Goal: Task Accomplishment & Management: Complete application form

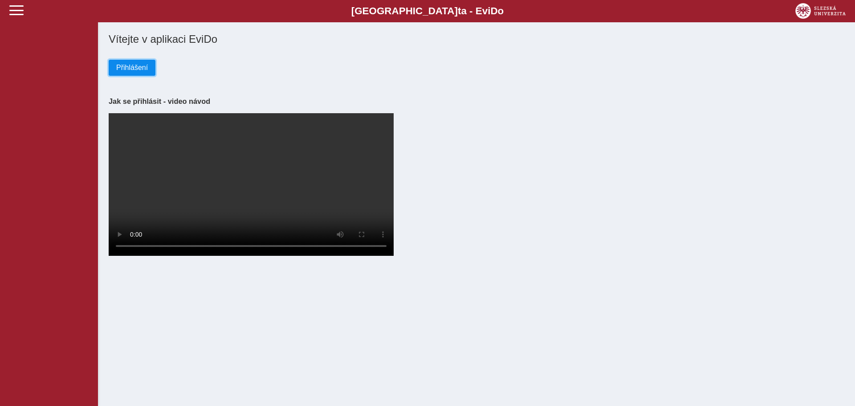
click at [130, 72] on span "Přihlášení" at bounding box center [132, 68] width 32 height 8
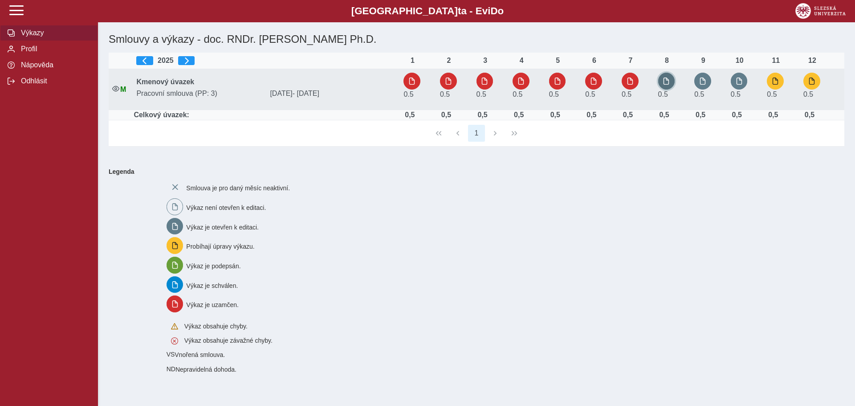
click at [670, 82] on span "button" at bounding box center [666, 81] width 7 height 7
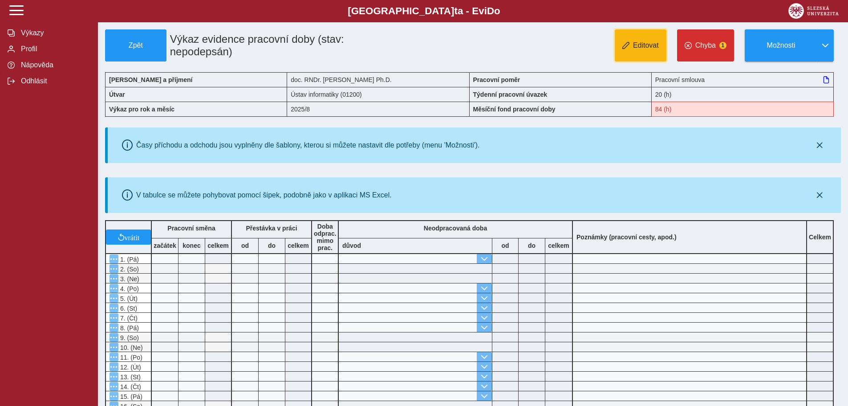
click at [636, 51] on button "Editovat" at bounding box center [641, 45] width 52 height 32
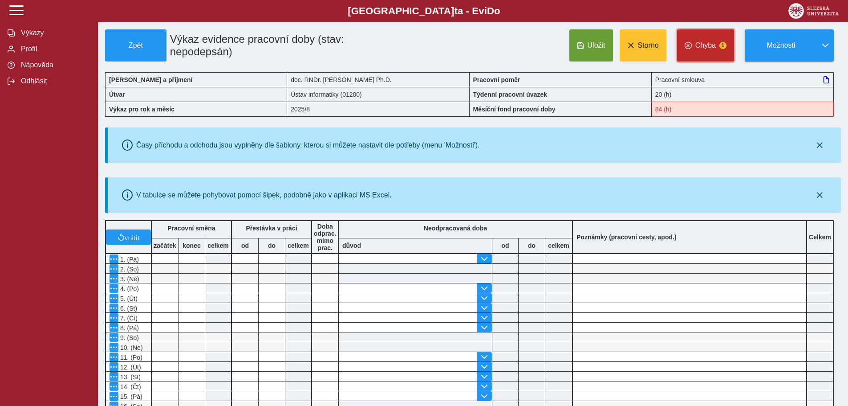
click at [711, 44] on span "Chyba" at bounding box center [706, 45] width 20 height 8
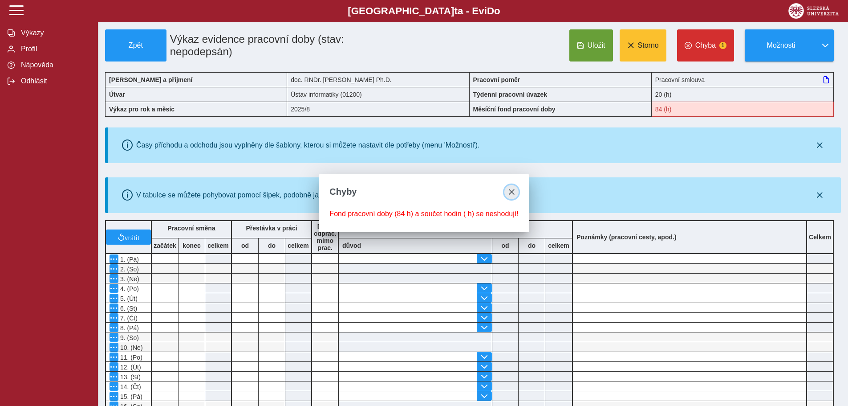
click at [510, 188] on span "close" at bounding box center [511, 191] width 7 height 7
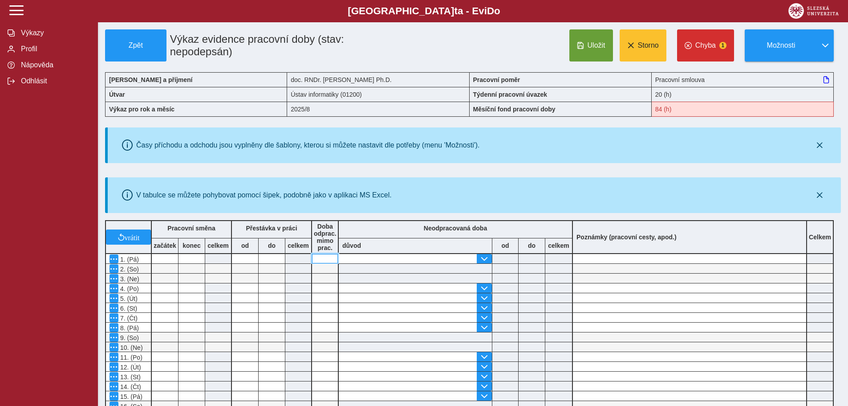
click at [325, 262] on input at bounding box center [325, 258] width 26 height 9
type input "*"
click at [328, 289] on input at bounding box center [325, 287] width 26 height 9
type input "*"
drag, startPoint x: 331, startPoint y: 289, endPoint x: 300, endPoint y: 290, distance: 31.2
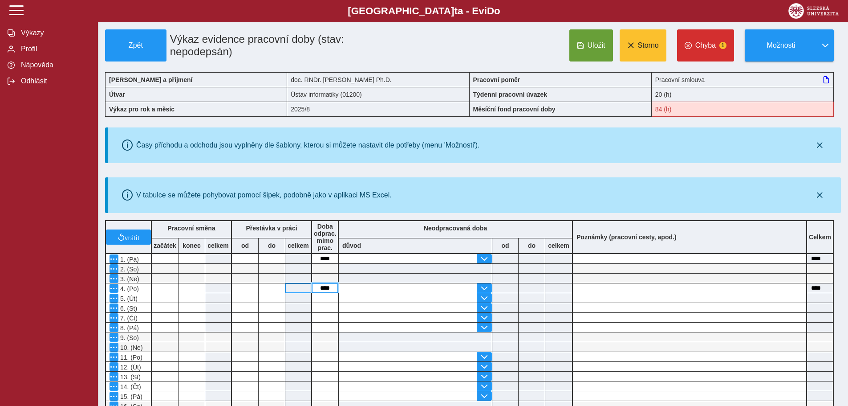
click at [300, 290] on div "vrátit Pracovní směna začátek konec celkem Přestávka v práci od do celkem Doba …" at bounding box center [470, 396] width 736 height 360
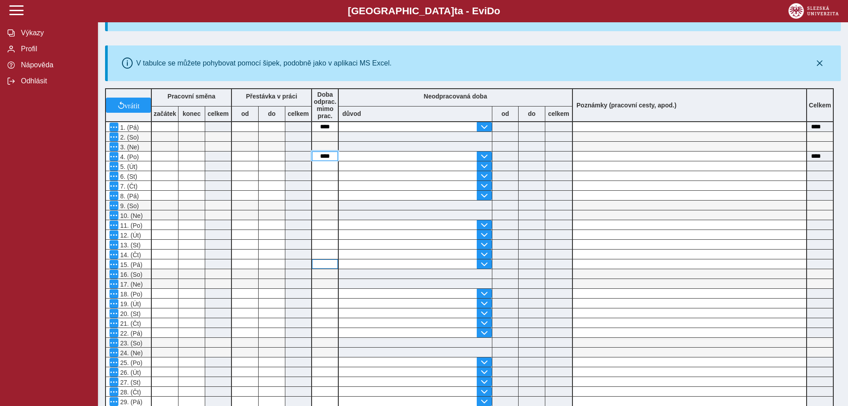
scroll to position [134, 0]
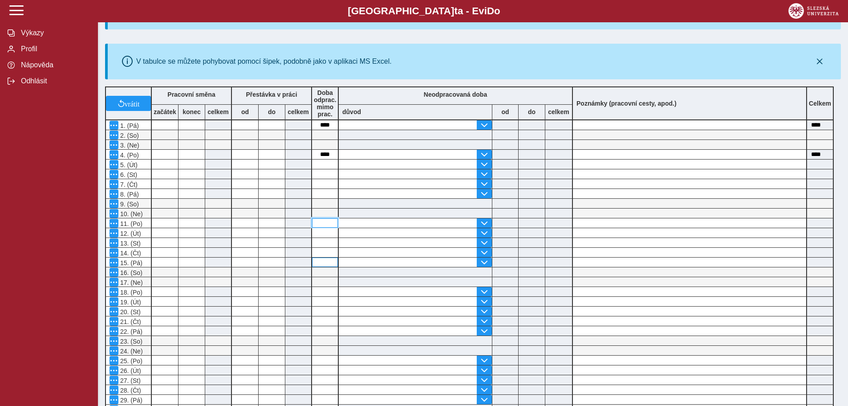
drag, startPoint x: 330, startPoint y: 222, endPoint x: 323, endPoint y: 265, distance: 42.8
click at [323, 265] on div "vrátit Pracovní směna začátek konec celkem Přestávka v práci od do celkem Doba …" at bounding box center [470, 263] width 736 height 360
paste input "****"
type input "****"
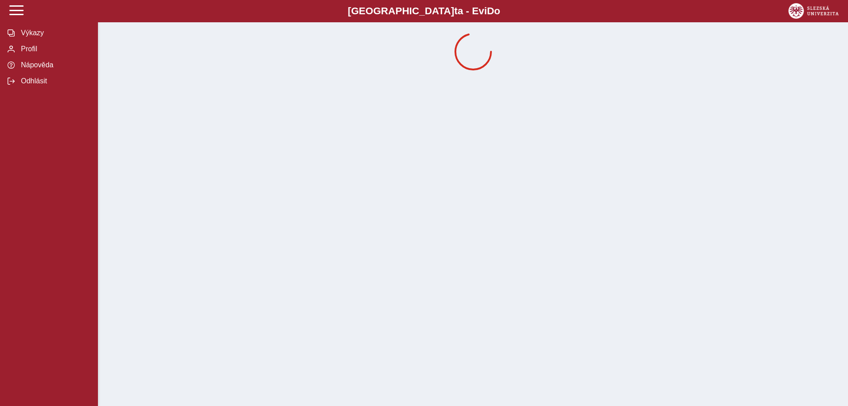
scroll to position [0, 0]
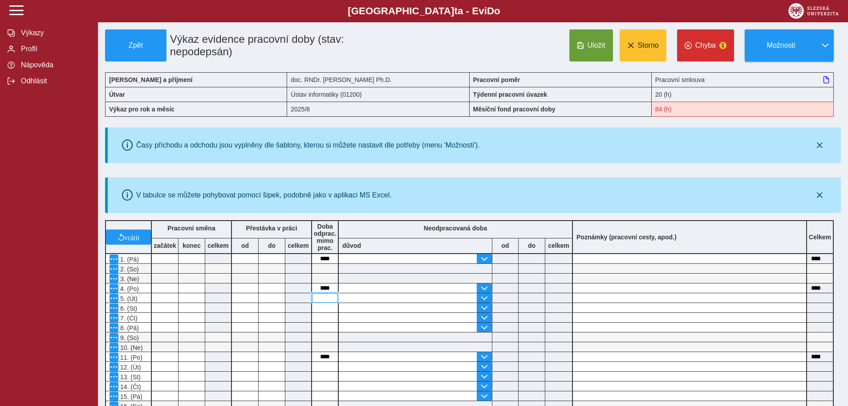
click at [327, 301] on input at bounding box center [325, 297] width 26 height 9
paste input "****"
type input "****"
click at [326, 308] on input at bounding box center [325, 307] width 26 height 9
paste input "****"
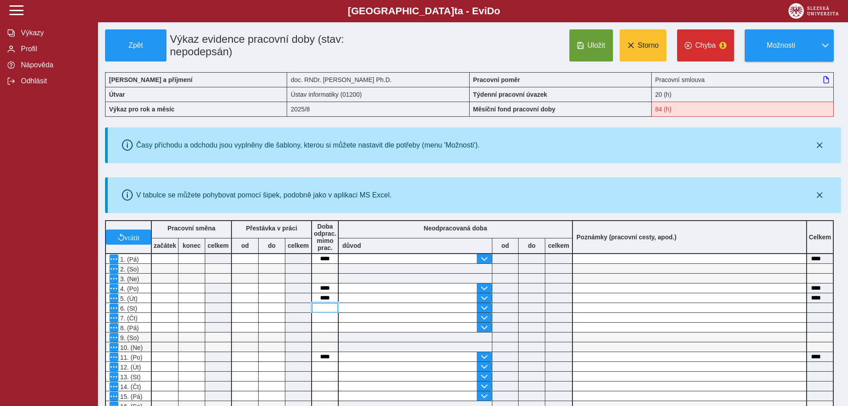
type input "****"
click at [326, 318] on input at bounding box center [325, 317] width 26 height 9
paste input "****"
type input "****"
click at [329, 326] on input at bounding box center [325, 326] width 26 height 9
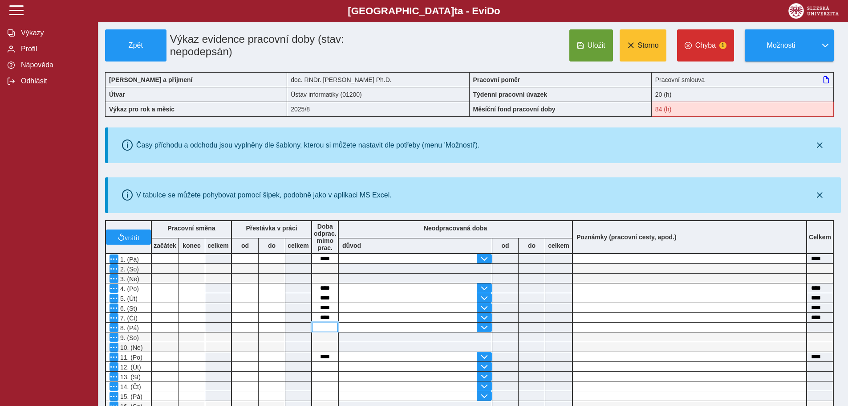
paste input "****"
type input "****"
click at [322, 367] on input at bounding box center [325, 366] width 26 height 9
paste input "****"
type input "****"
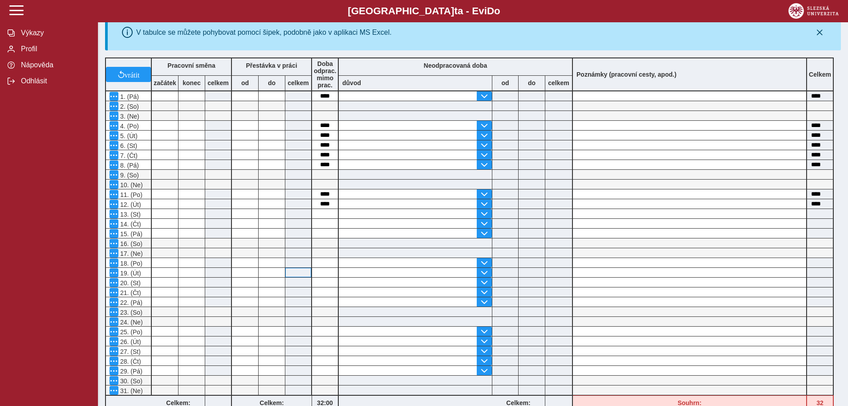
scroll to position [162, 0]
click at [324, 215] on input at bounding box center [325, 213] width 26 height 9
type input "*"
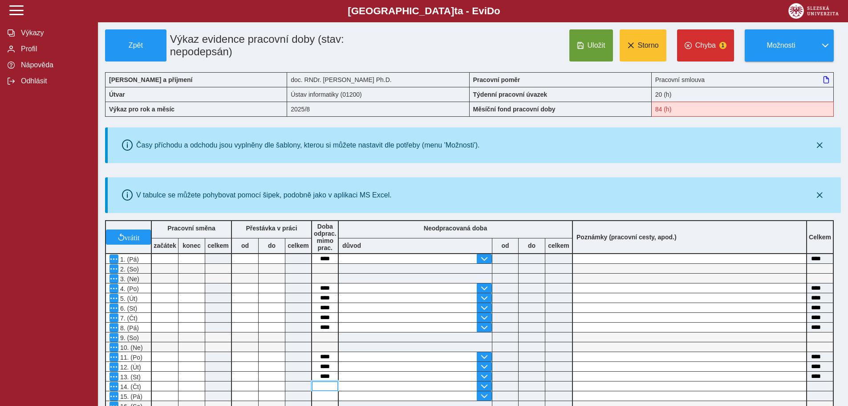
click at [318, 383] on input at bounding box center [325, 385] width 26 height 9
type input "*"
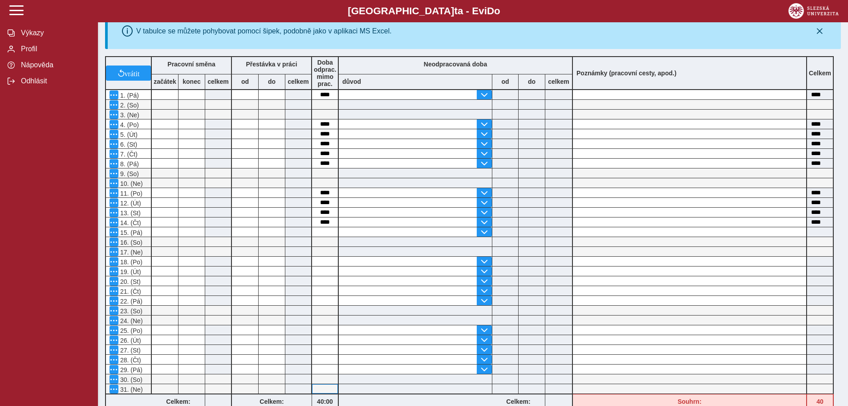
scroll to position [223, 0]
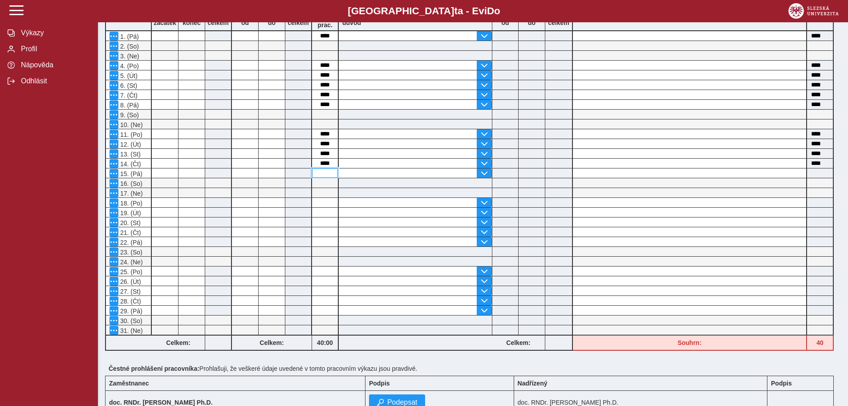
click at [326, 171] on input at bounding box center [325, 172] width 26 height 9
type input "*"
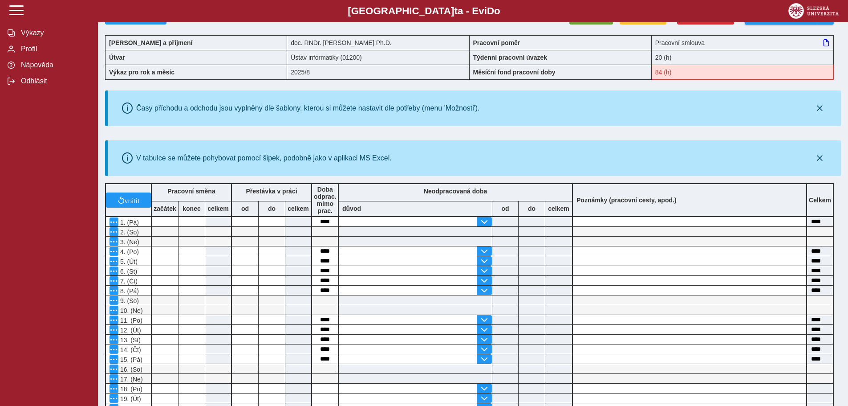
scroll to position [267, 0]
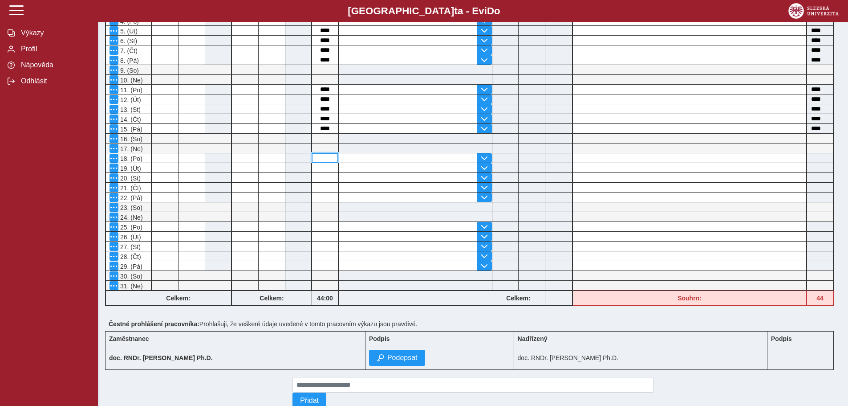
click at [321, 160] on input at bounding box center [325, 157] width 26 height 9
type input "*"
click at [326, 169] on input at bounding box center [325, 167] width 26 height 9
type input "*"
click at [326, 178] on input at bounding box center [325, 177] width 26 height 9
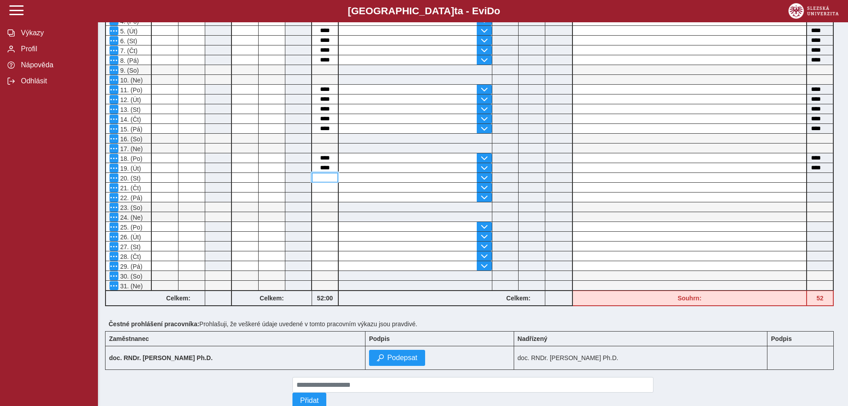
type input "*"
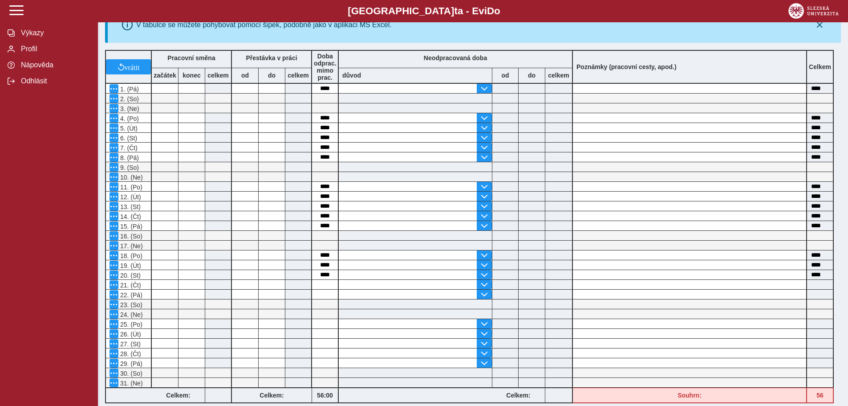
scroll to position [223, 0]
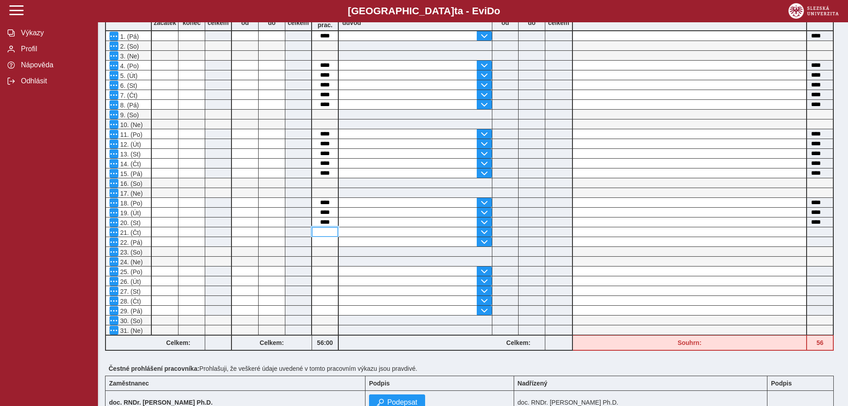
click at [324, 229] on input at bounding box center [325, 231] width 26 height 9
type input "*"
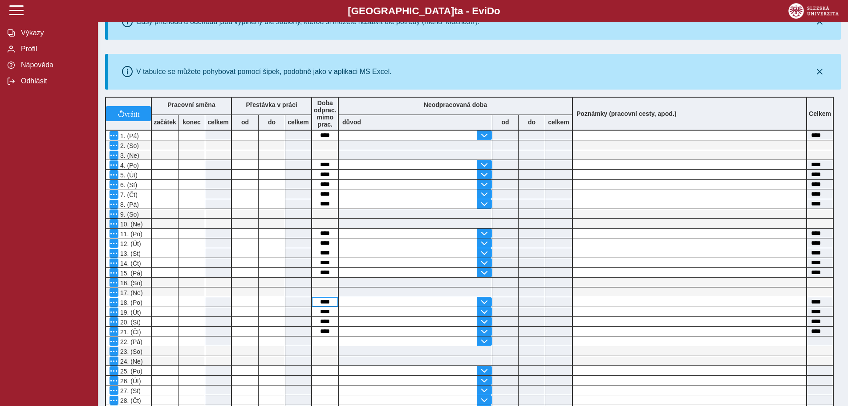
scroll to position [178, 0]
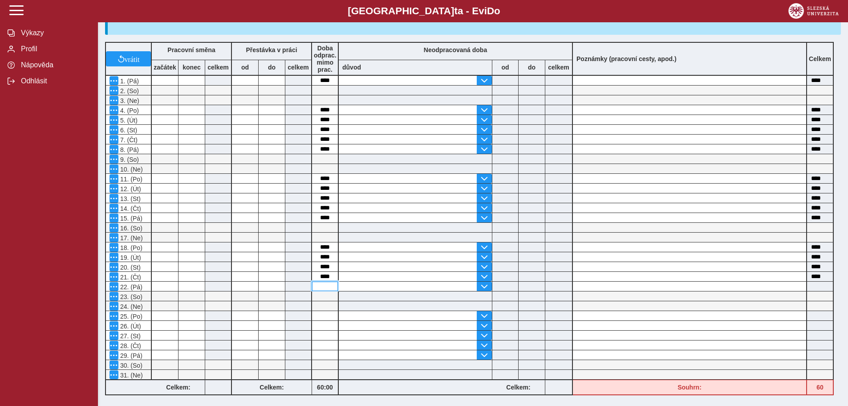
click at [324, 286] on input at bounding box center [325, 285] width 26 height 9
type input "*"
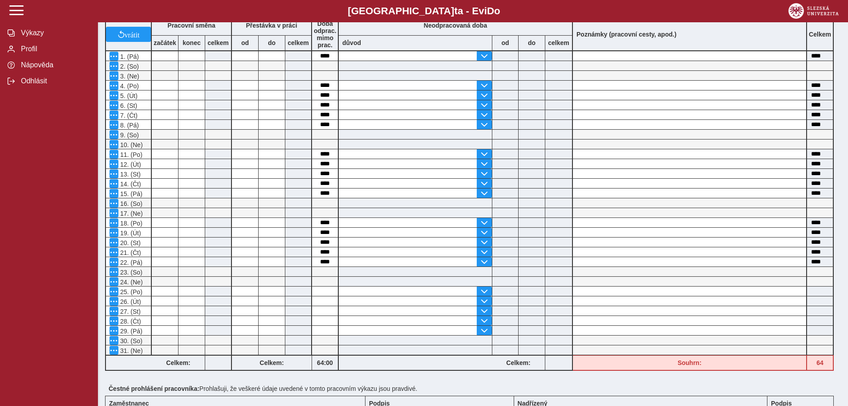
scroll to position [267, 0]
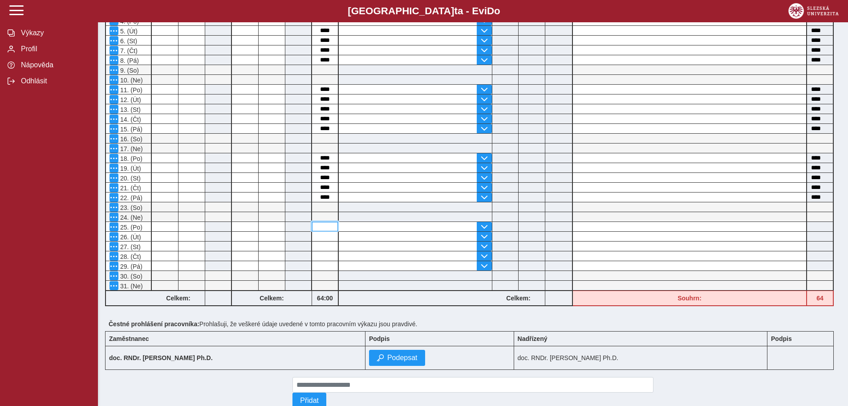
click at [326, 227] on input at bounding box center [325, 226] width 26 height 9
type input "*"
click at [326, 237] on input at bounding box center [325, 236] width 26 height 9
type input "*"
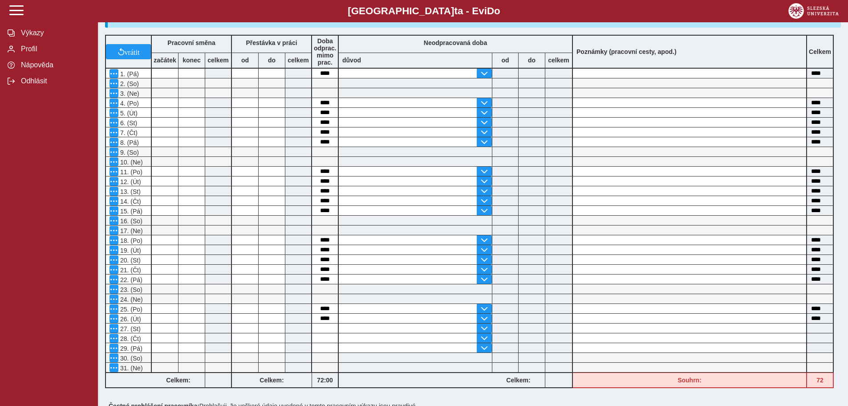
scroll to position [296, 0]
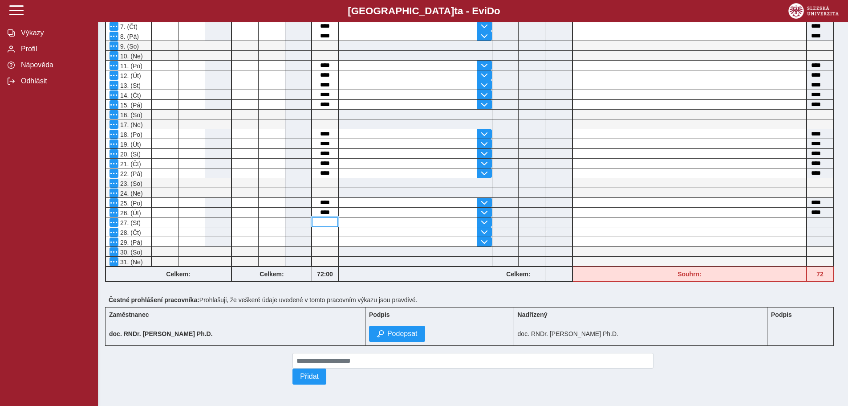
click at [327, 217] on input at bounding box center [325, 221] width 26 height 9
type input "*"
click at [326, 227] on input at bounding box center [325, 231] width 26 height 9
type input "*"
click at [328, 239] on input at bounding box center [325, 241] width 26 height 9
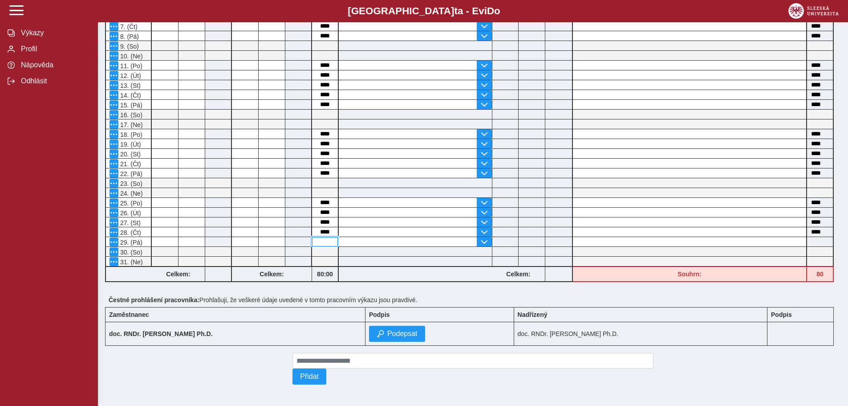
type input "*"
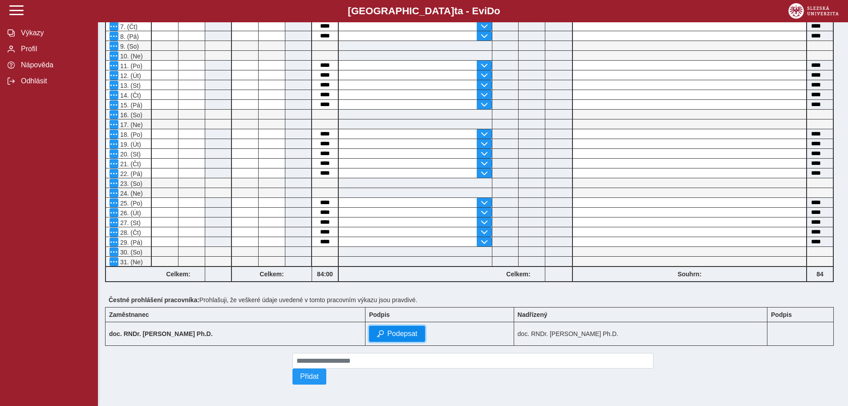
click at [388, 330] on span "Podepsat" at bounding box center [403, 334] width 30 height 8
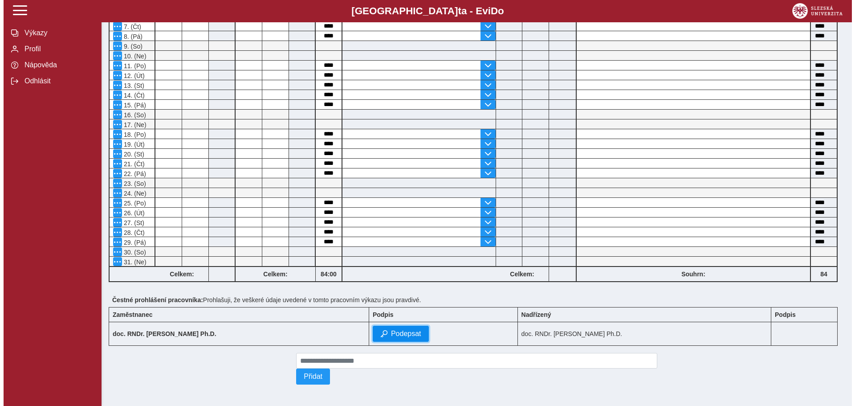
scroll to position [283, 0]
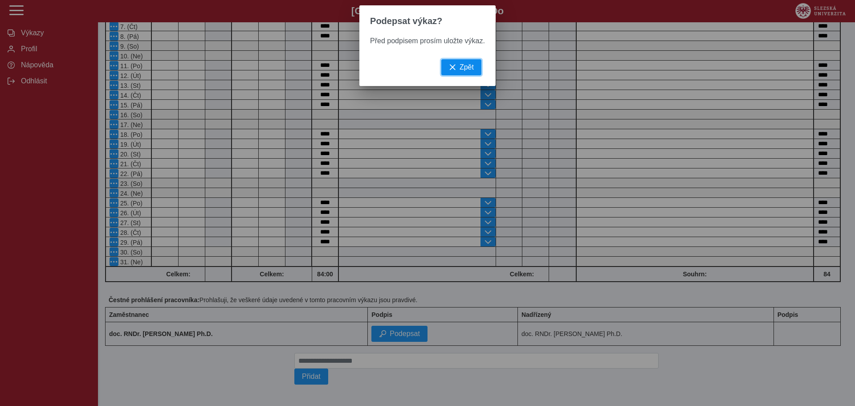
click at [449, 69] on span "button" at bounding box center [452, 67] width 7 height 7
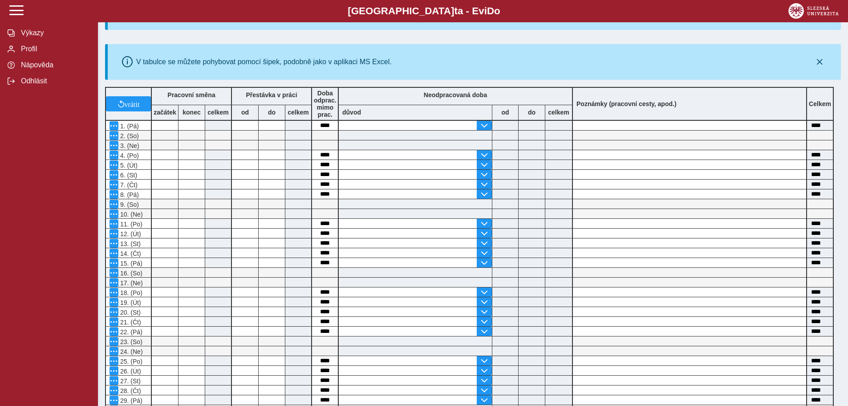
scroll to position [0, 0]
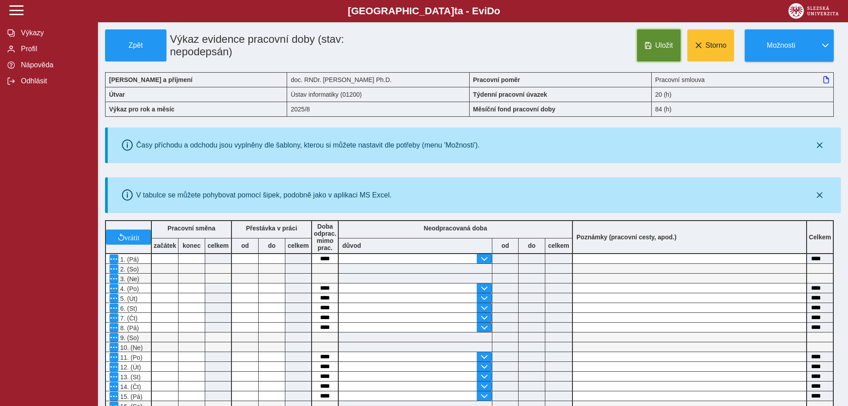
click at [658, 44] on span "Uložit" at bounding box center [665, 45] width 18 height 8
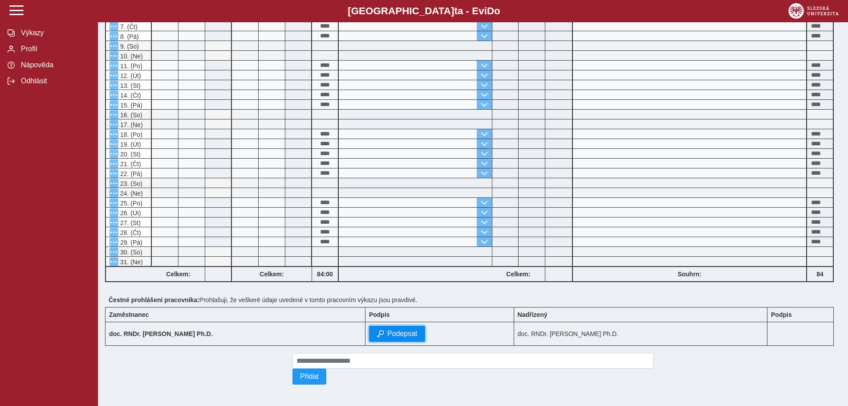
click at [391, 330] on span "Podepsat" at bounding box center [403, 334] width 30 height 8
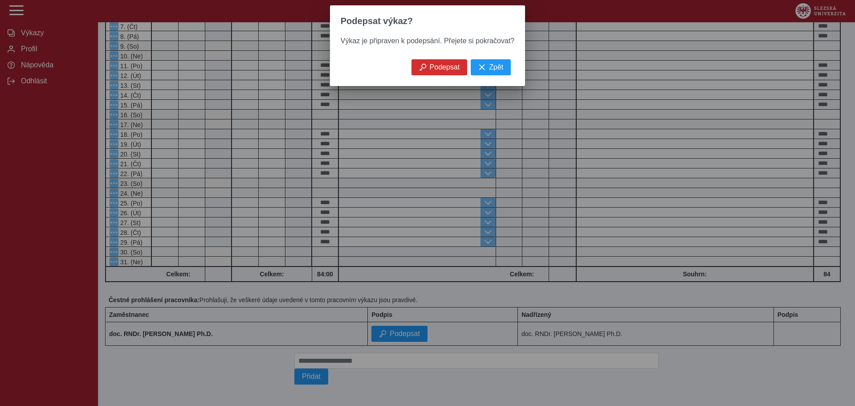
click at [445, 59] on div "Výkaz je připraven k podepsání. Přejete si pokračovat?" at bounding box center [427, 48] width 195 height 22
click at [440, 69] on span "Podepsat" at bounding box center [445, 67] width 30 height 8
